Goal: Book appointment/travel/reservation

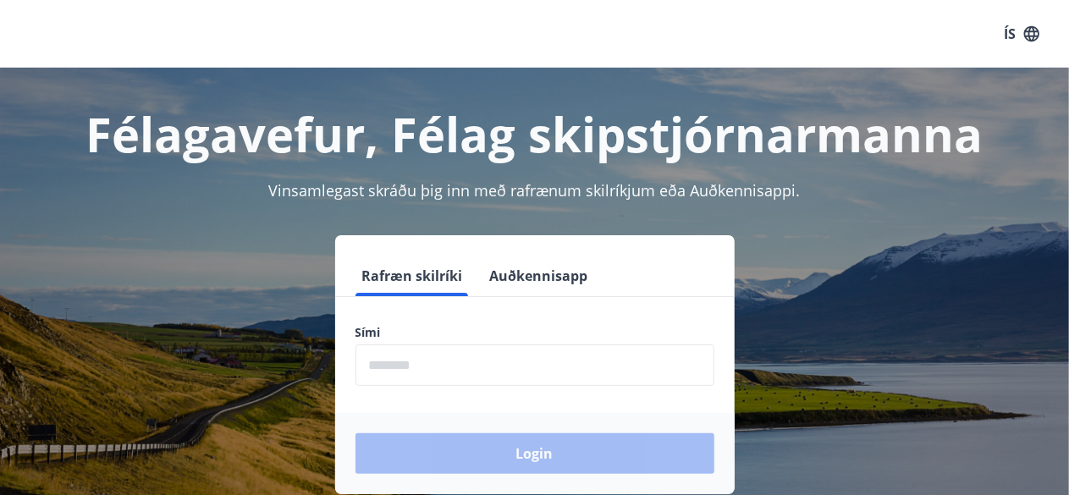
click at [429, 367] on input "phone" at bounding box center [535, 365] width 359 height 41
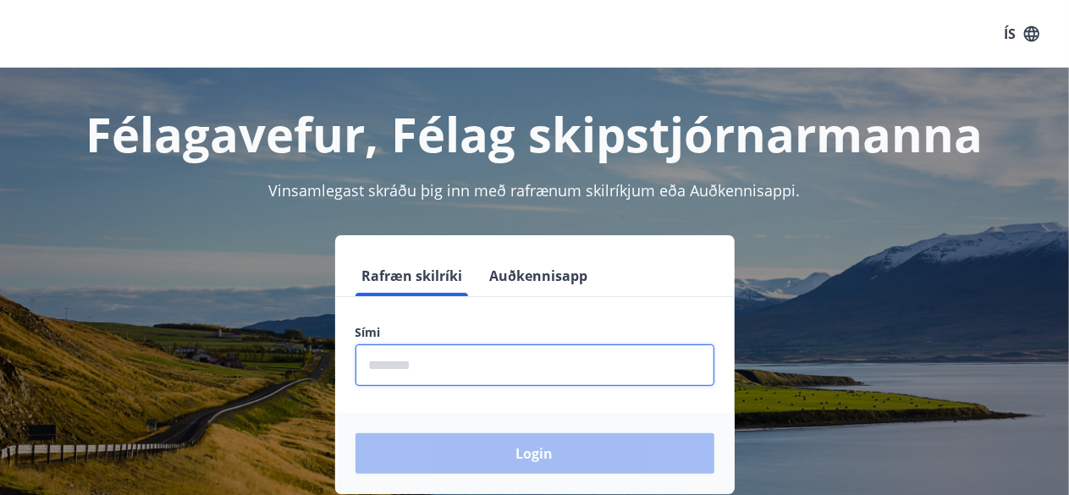
type input "********"
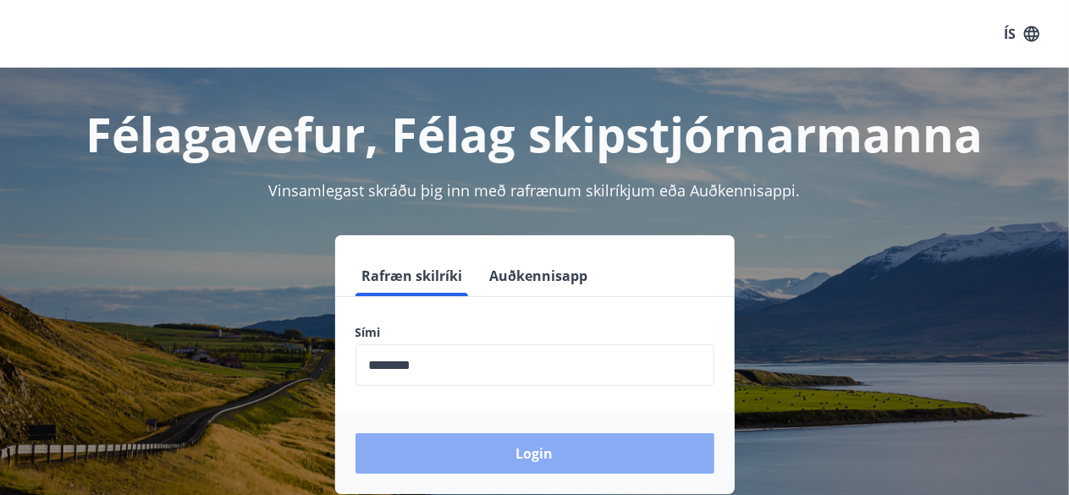
click at [466, 447] on button "Login" at bounding box center [535, 453] width 359 height 41
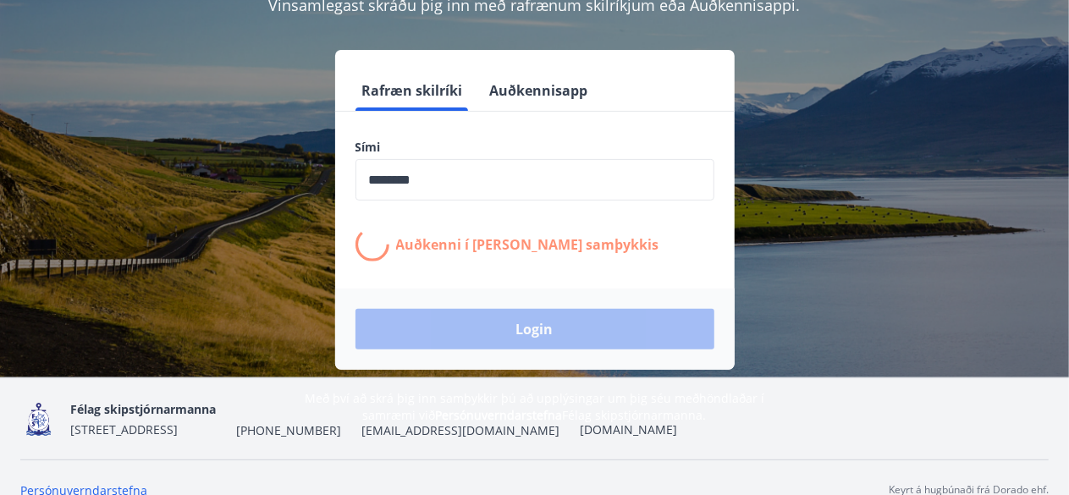
scroll to position [177, 0]
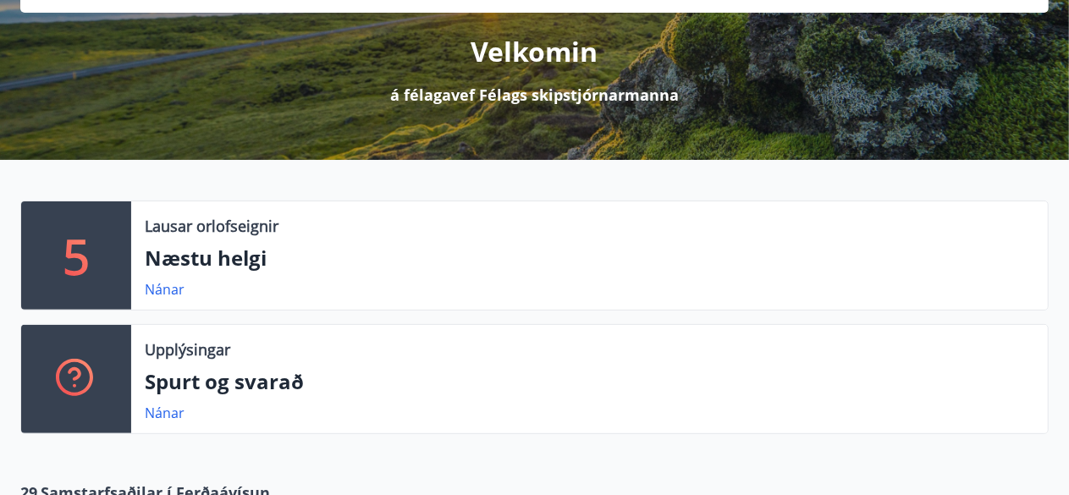
scroll to position [205, 0]
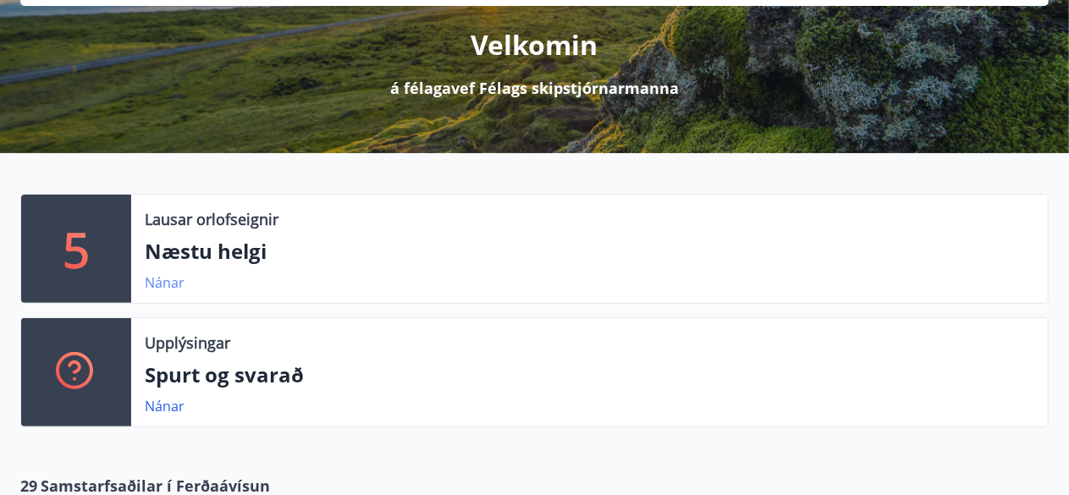
click at [171, 284] on link "Nánar" at bounding box center [165, 282] width 40 height 19
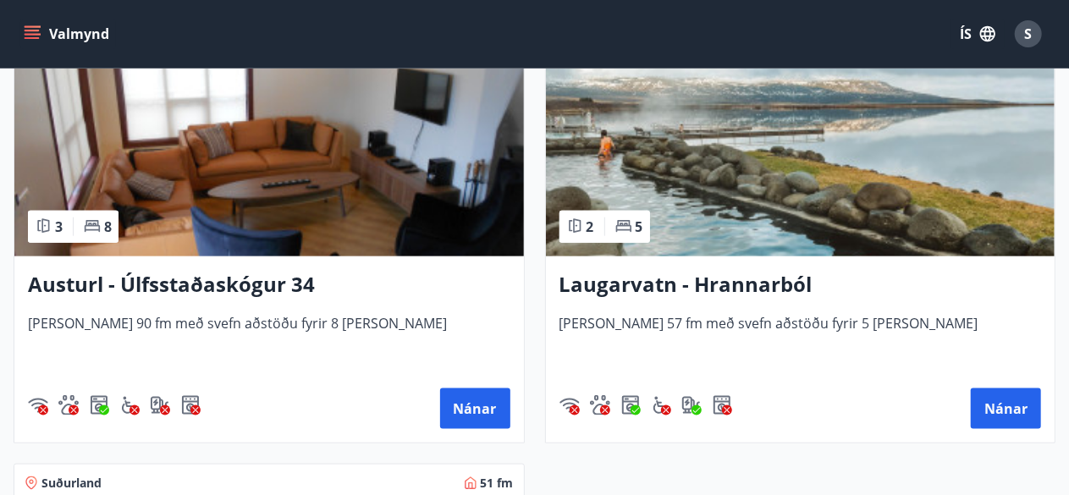
scroll to position [879, 0]
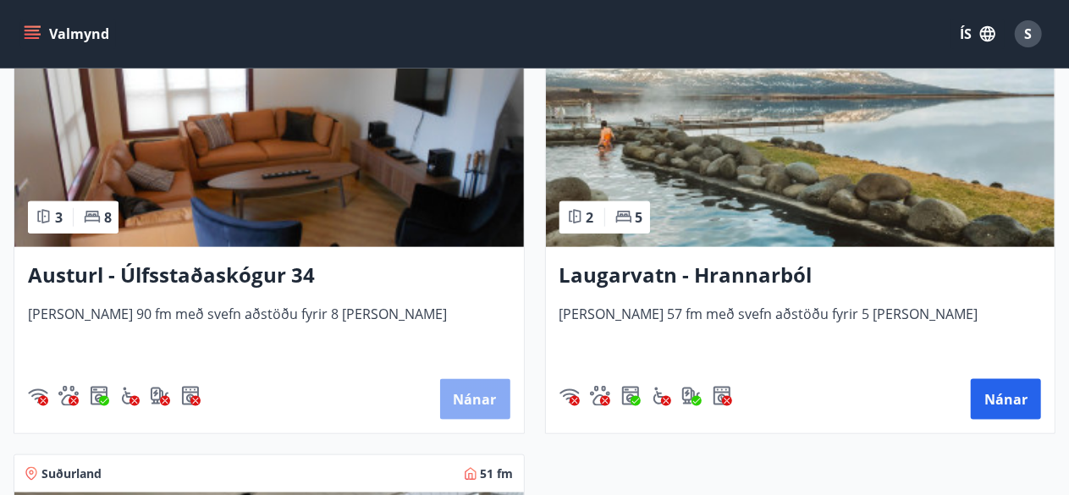
click at [464, 395] on button "Nánar" at bounding box center [475, 399] width 70 height 41
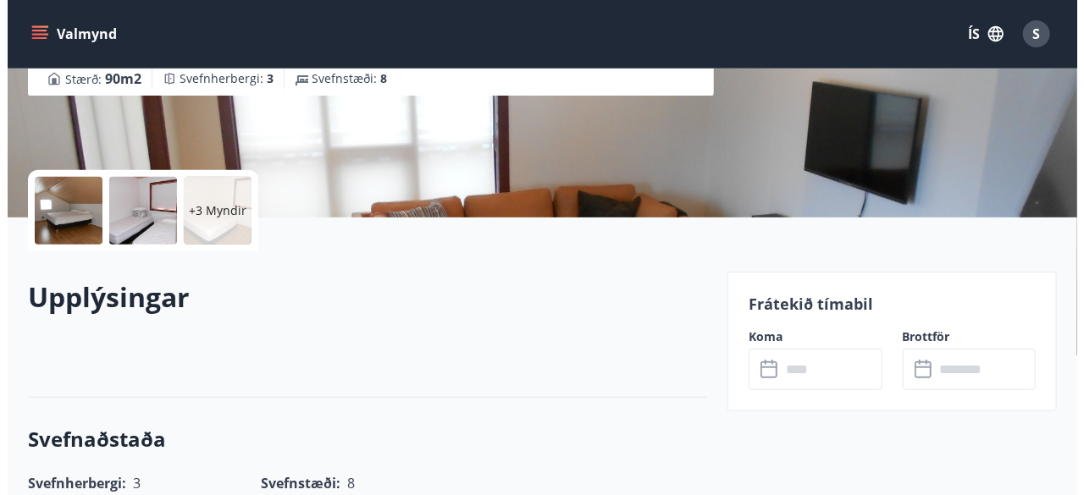
scroll to position [291, 0]
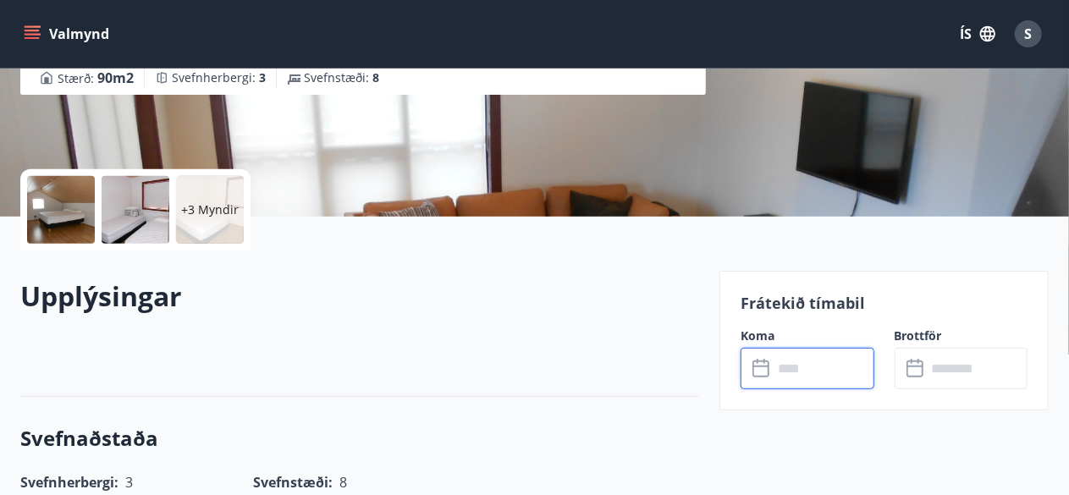
click at [787, 371] on input "text" at bounding box center [824, 368] width 102 height 41
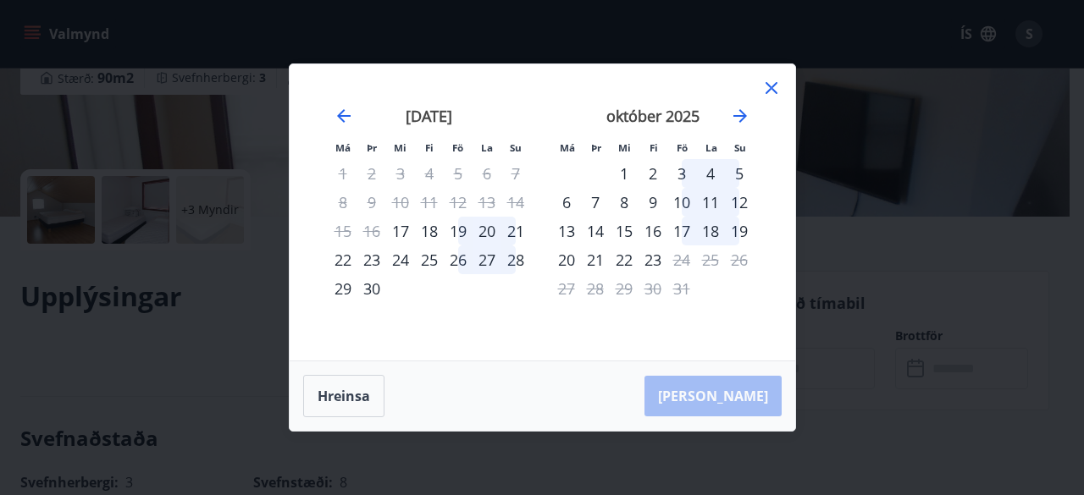
click at [462, 229] on div "19" at bounding box center [458, 231] width 29 height 29
click at [516, 231] on div "21" at bounding box center [515, 231] width 29 height 29
